Goal: Information Seeking & Learning: Learn about a topic

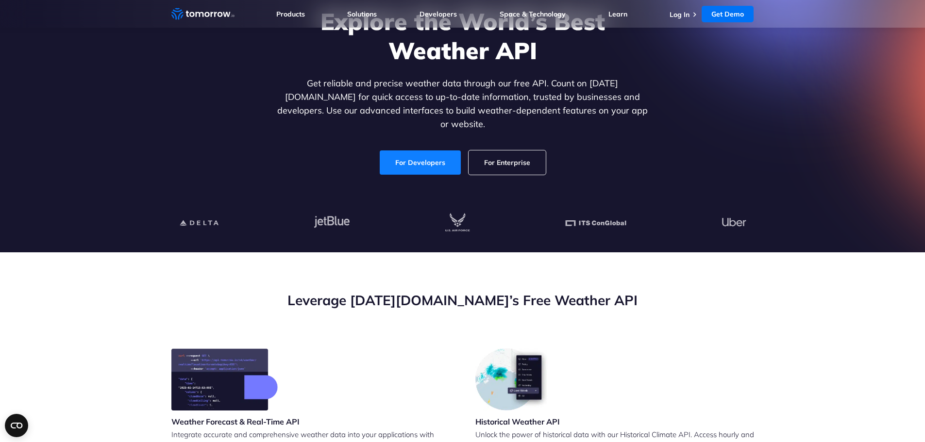
click at [424, 154] on link "For Developers" at bounding box center [420, 162] width 81 height 24
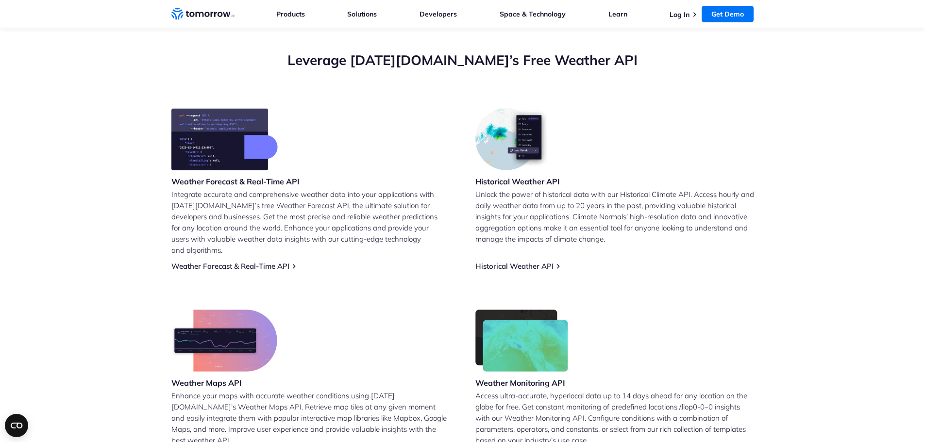
scroll to position [340, 0]
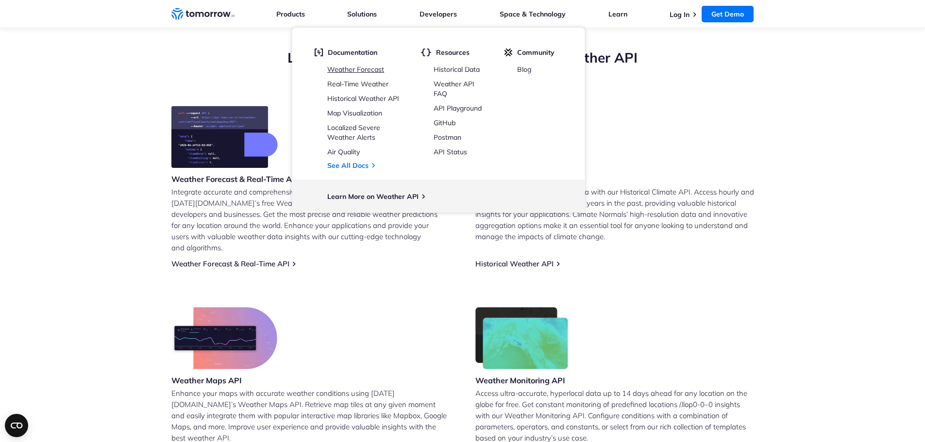
click at [370, 68] on link "Weather Forecast" at bounding box center [355, 69] width 57 height 9
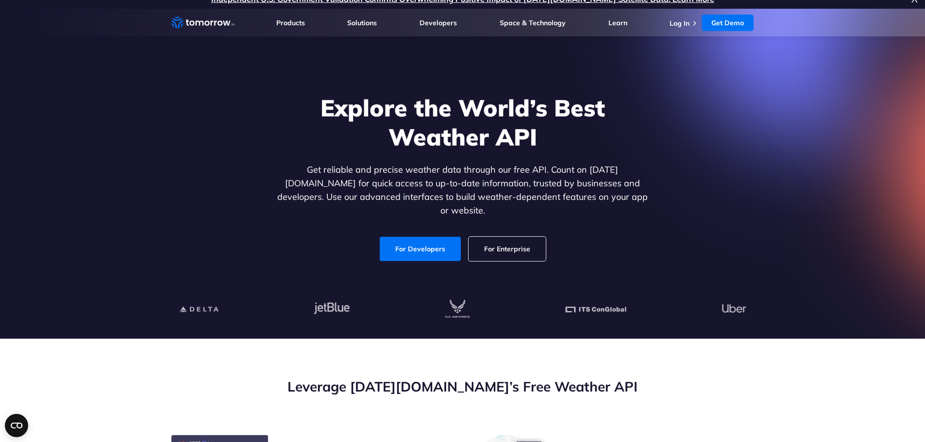
scroll to position [0, 0]
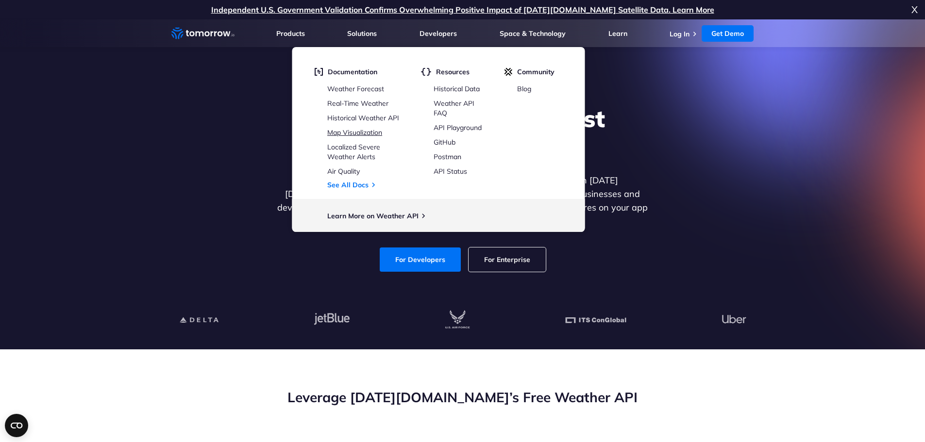
click at [367, 132] on link "Map Visualization" at bounding box center [354, 132] width 55 height 9
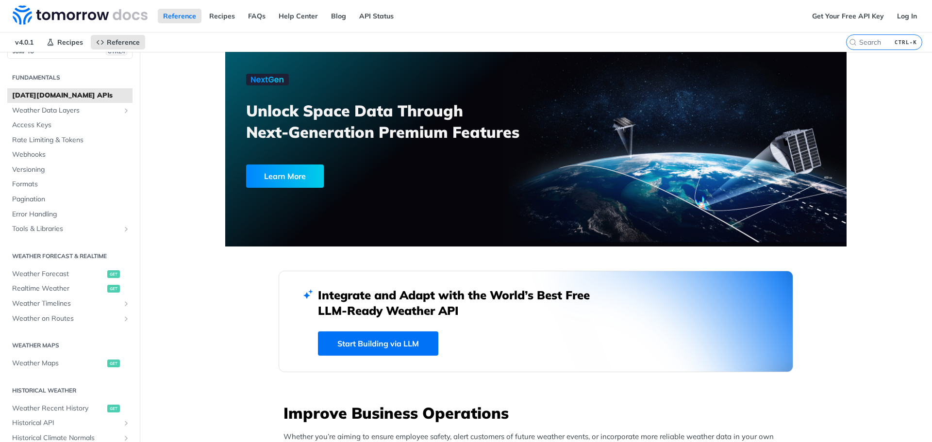
scroll to position [49, 0]
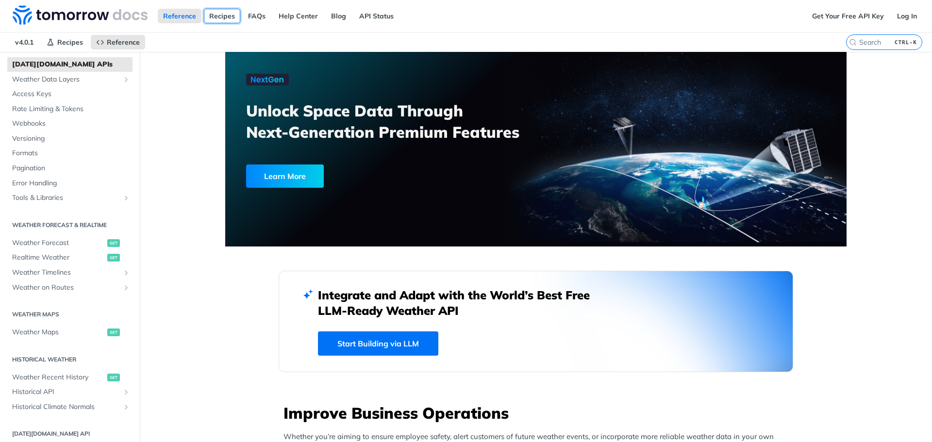
click at [227, 17] on link "Recipes" at bounding box center [222, 16] width 36 height 15
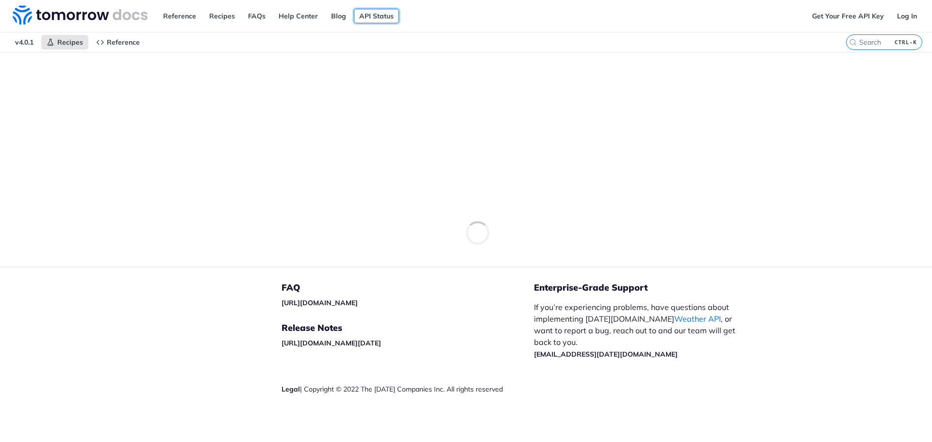
click at [376, 17] on link "API Status" at bounding box center [376, 16] width 45 height 15
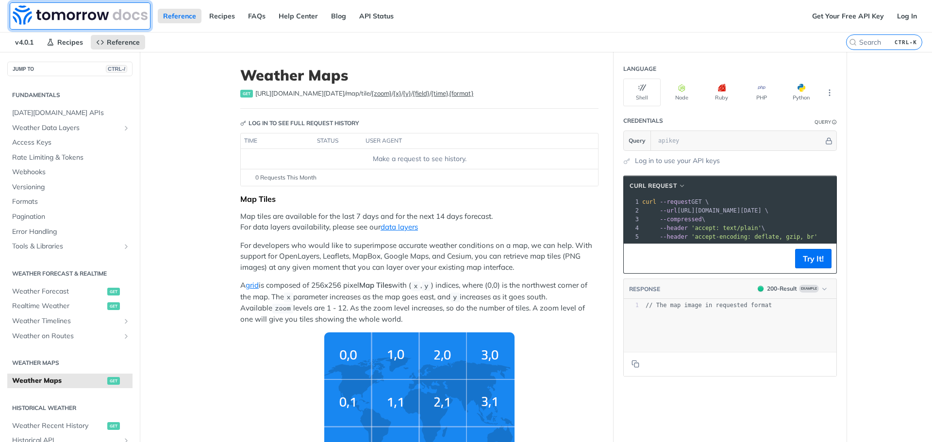
click at [103, 14] on img at bounding box center [80, 14] width 135 height 19
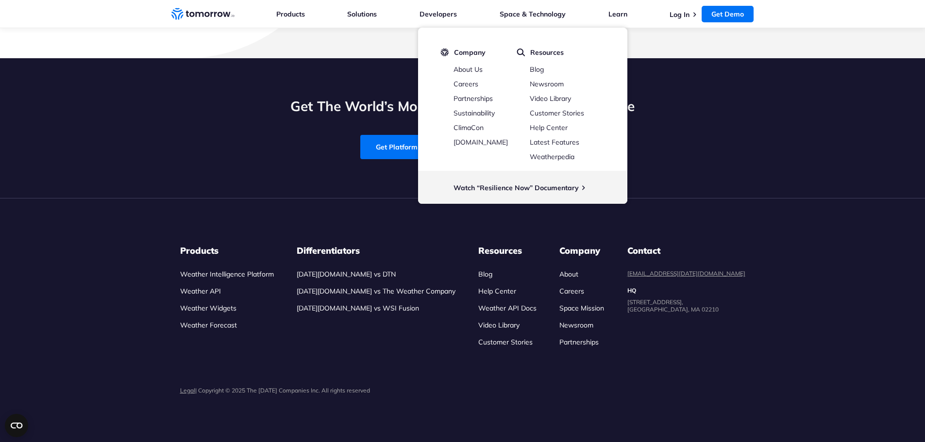
scroll to position [2912, 0]
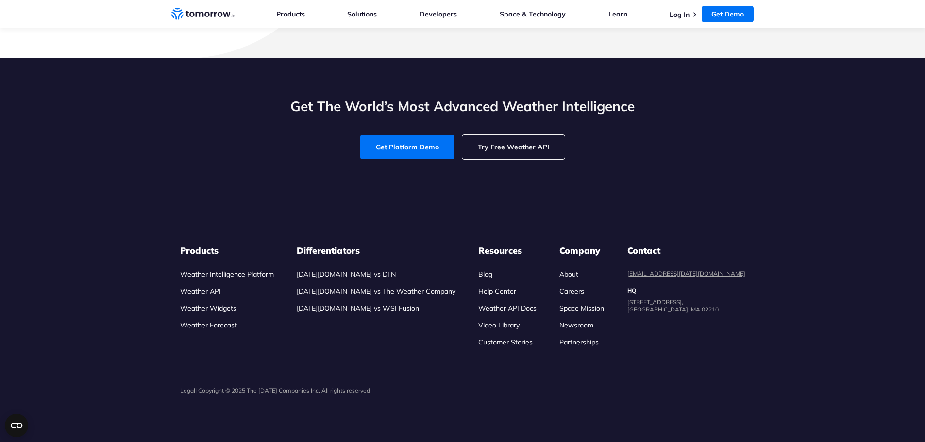
scroll to position [3155, 0]
